Goal: Obtain resource: Obtain resource

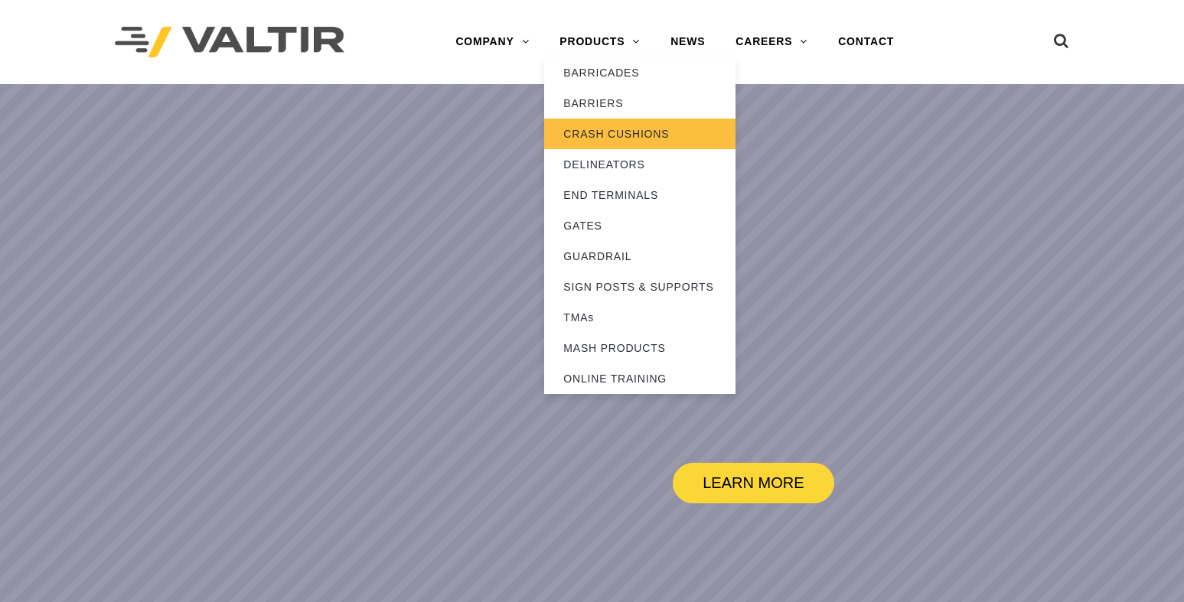
click at [592, 132] on link "CRASH CUSHIONS" at bounding box center [639, 134] width 191 height 31
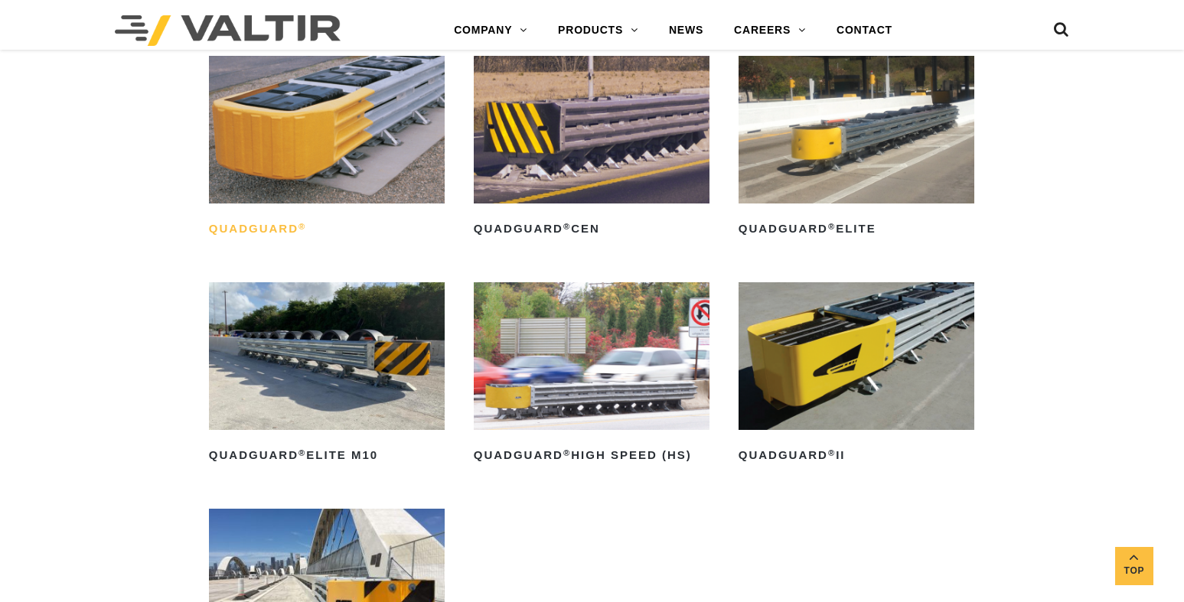
scroll to position [995, 0]
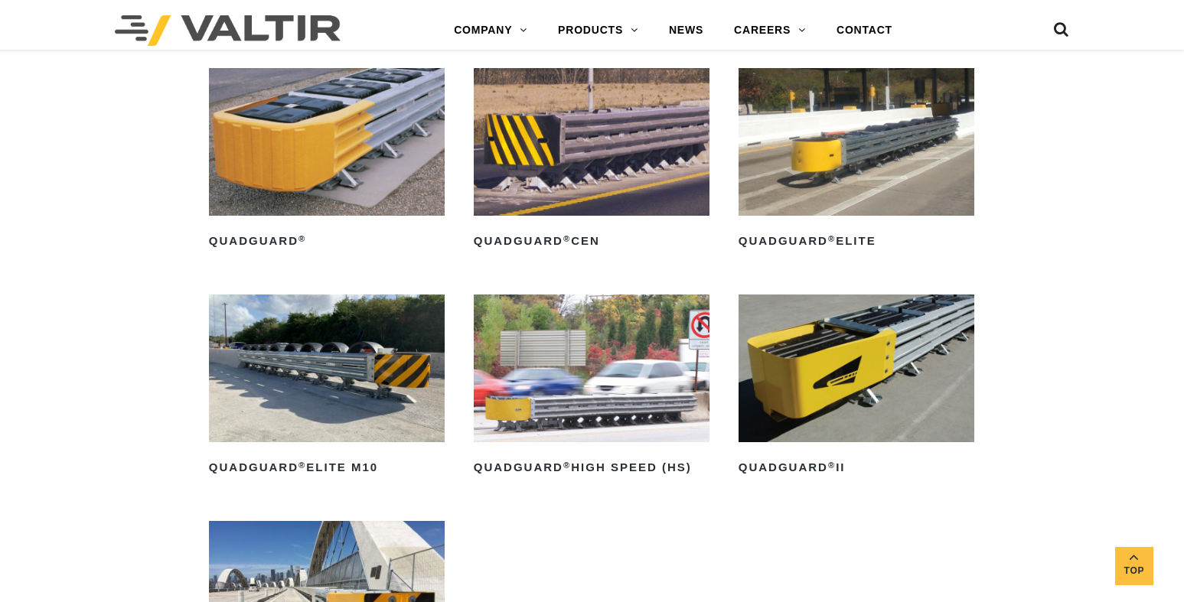
click at [579, 150] on img at bounding box center [592, 141] width 236 height 147
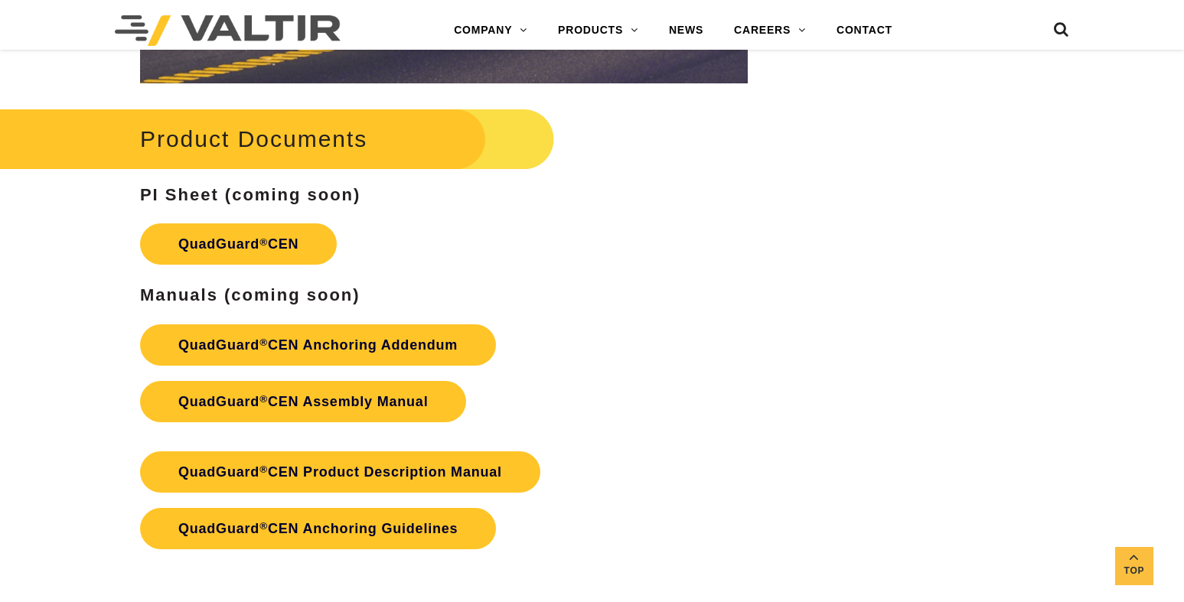
scroll to position [2449, 0]
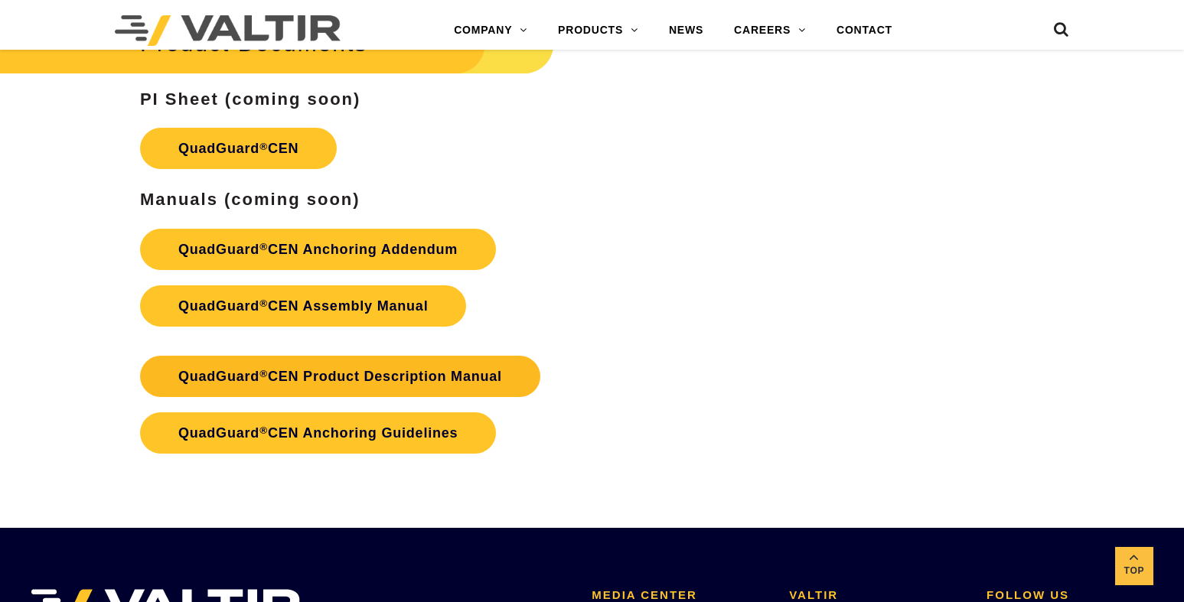
click at [298, 373] on link "QuadGuard ® CEN Product Description Manual" at bounding box center [340, 376] width 400 height 41
